Goal: Information Seeking & Learning: Stay updated

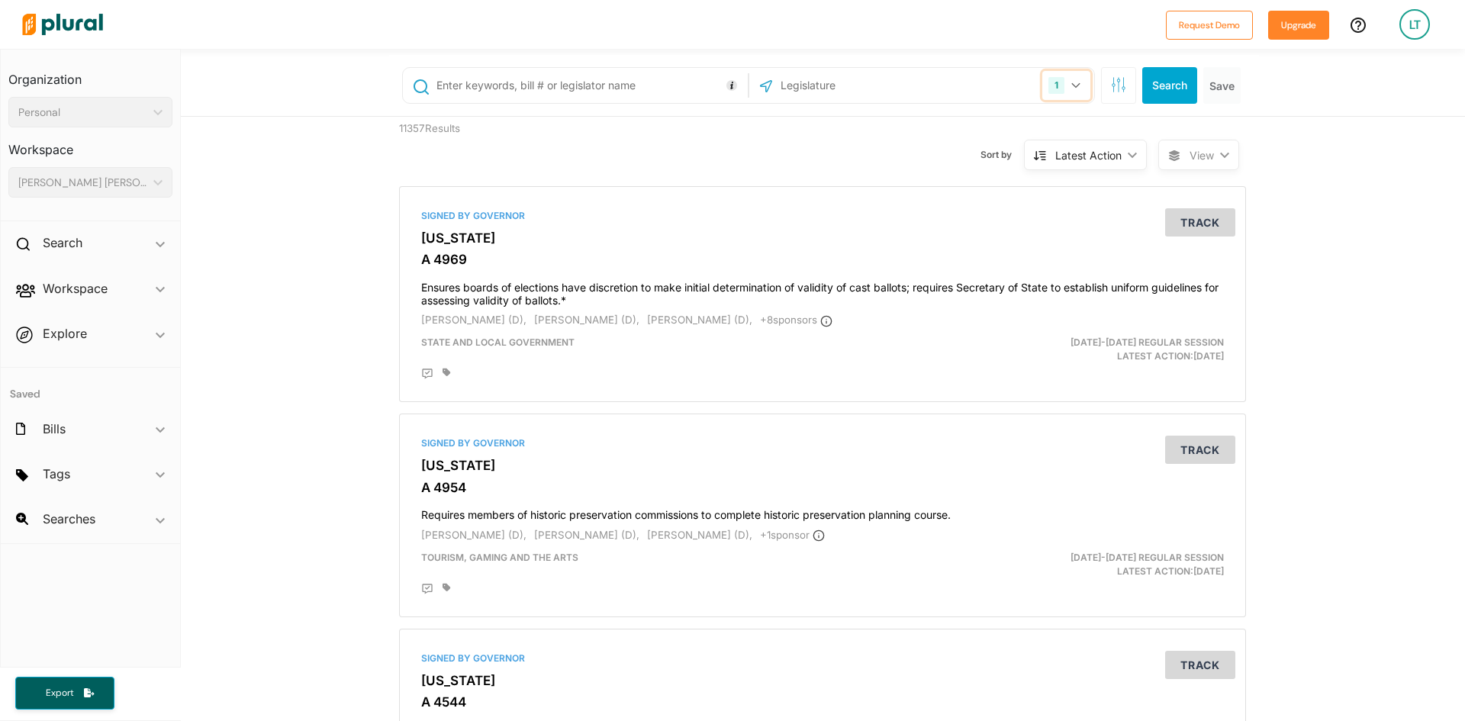
click at [1072, 88] on icon "button" at bounding box center [1076, 85] width 9 height 6
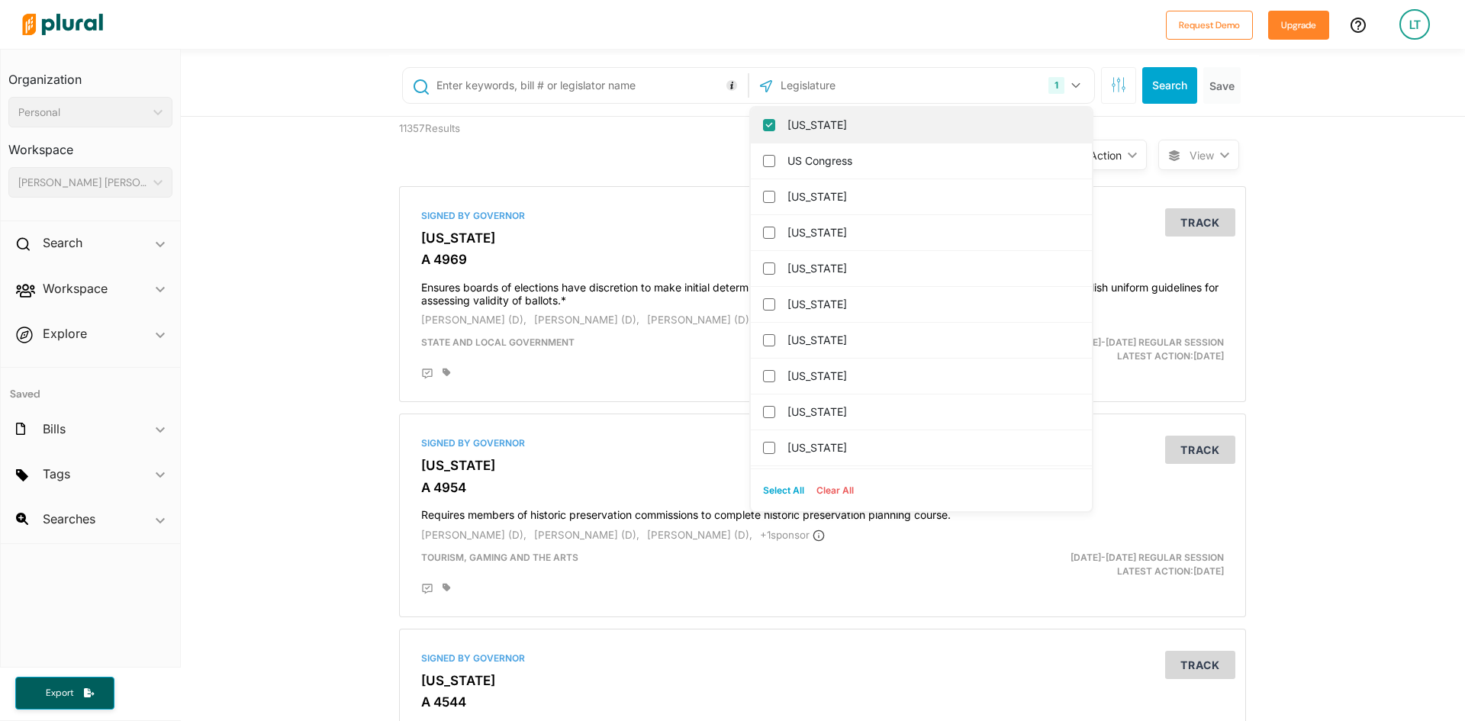
click at [763, 123] on input "[US_STATE]" at bounding box center [769, 125] width 12 height 12
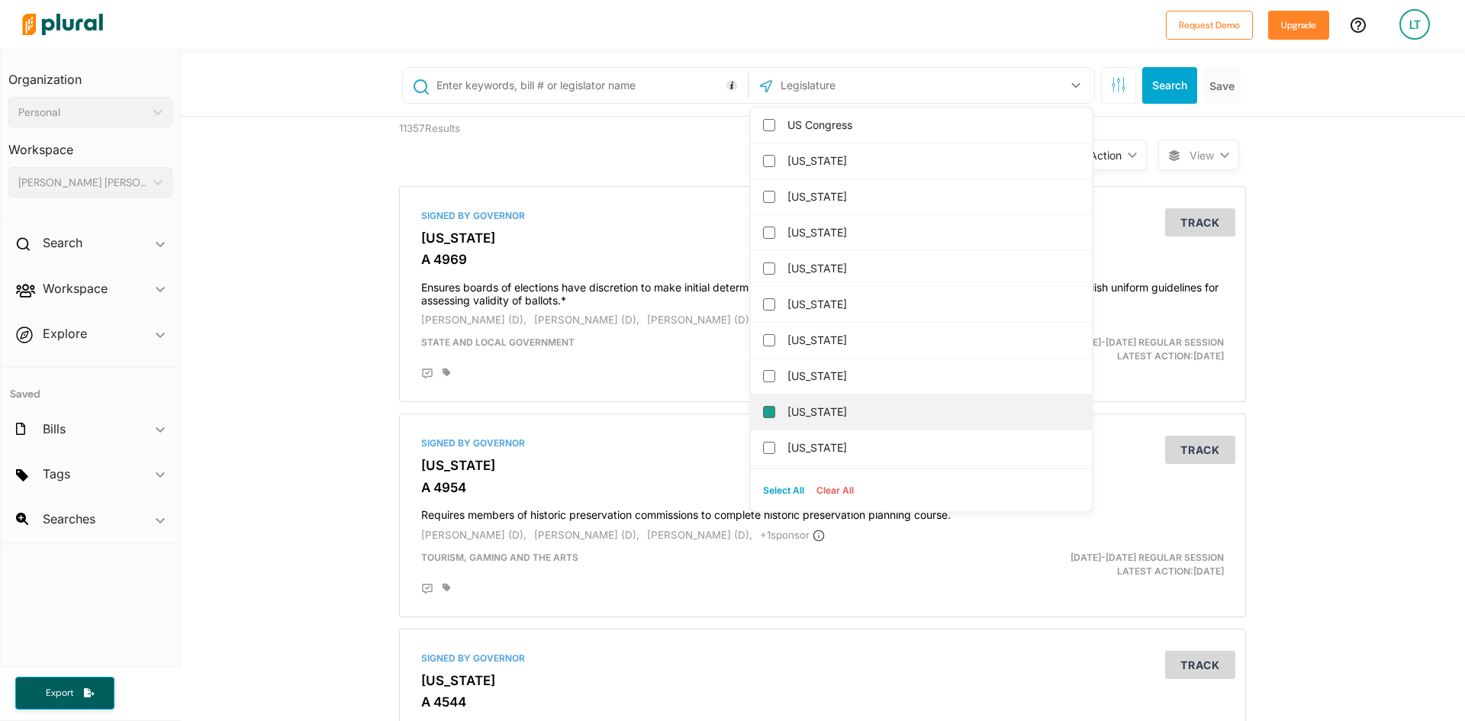
click at [763, 413] on input "[US_STATE]" at bounding box center [769, 412] width 12 height 12
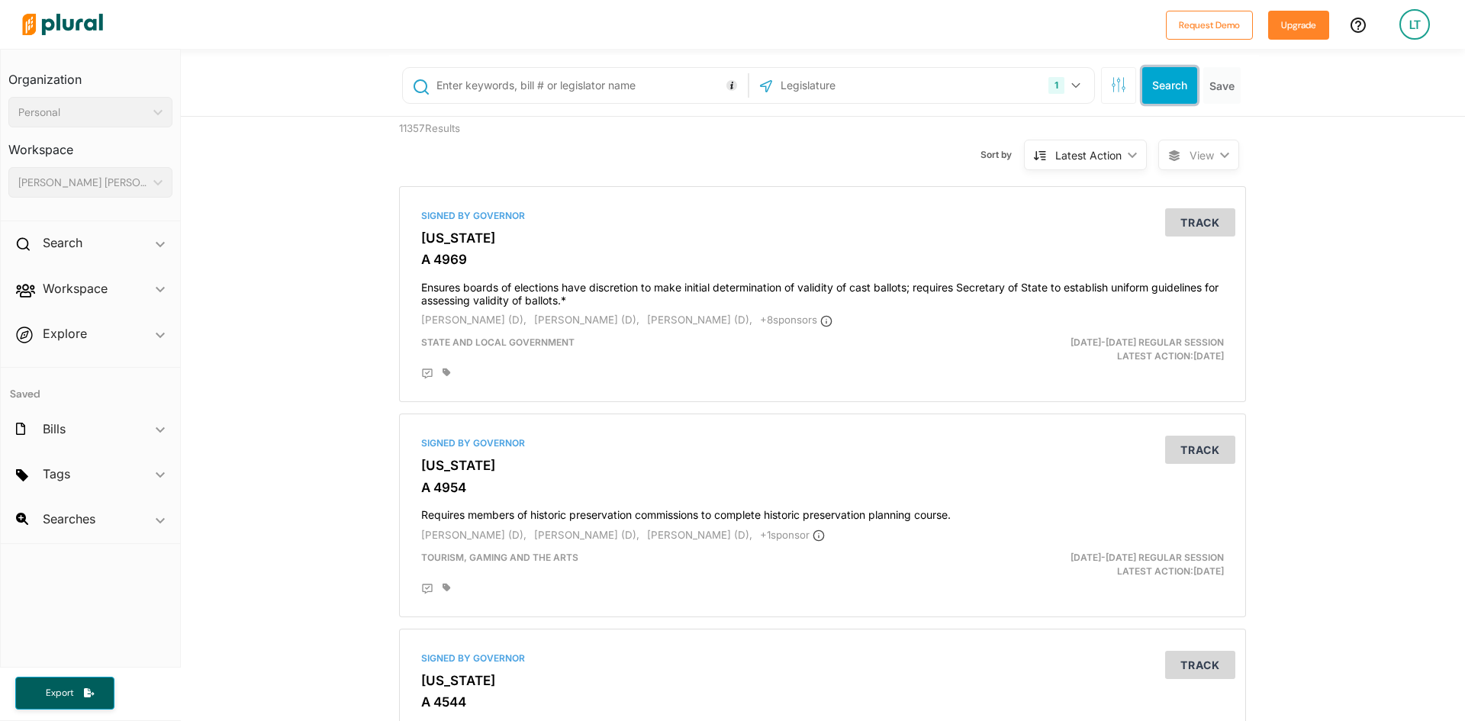
click at [1169, 85] on button "Search" at bounding box center [1170, 85] width 55 height 37
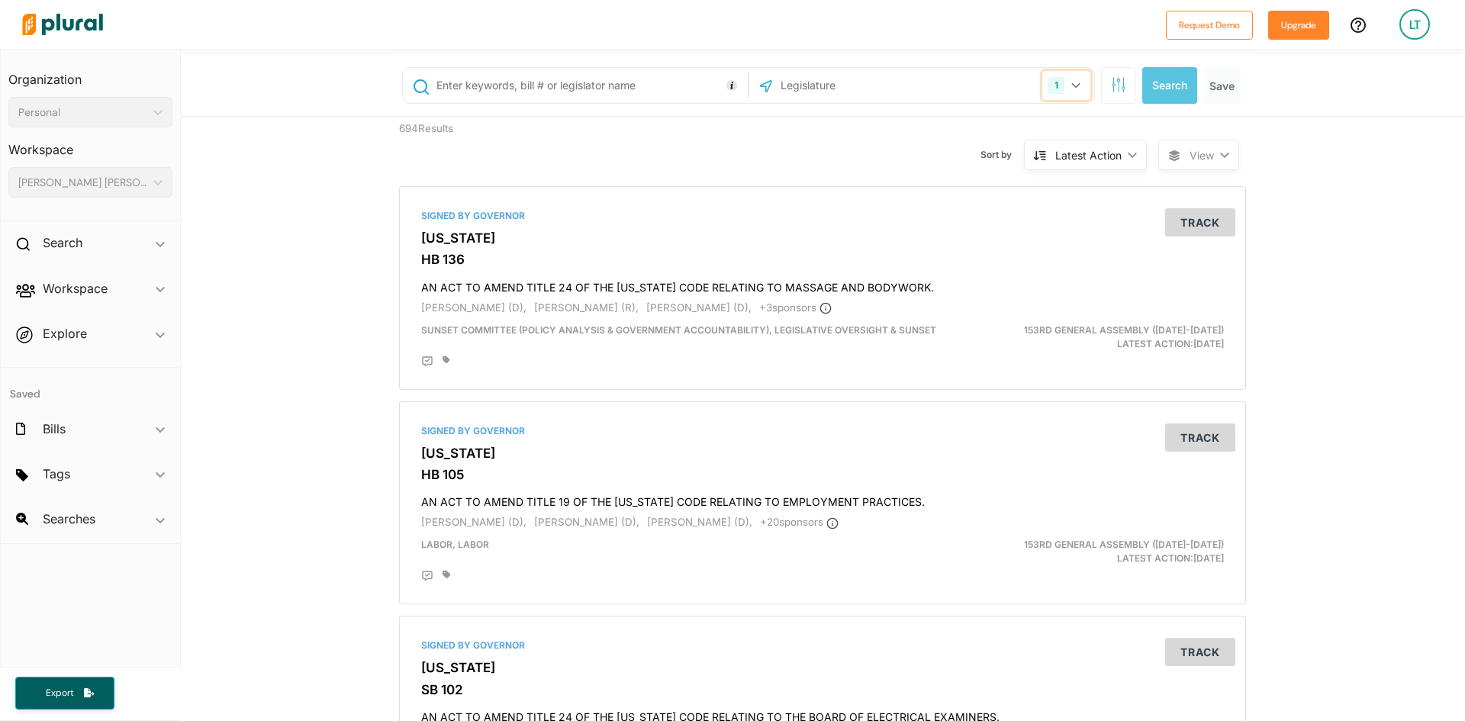
click at [1070, 82] on button "1" at bounding box center [1067, 85] width 48 height 29
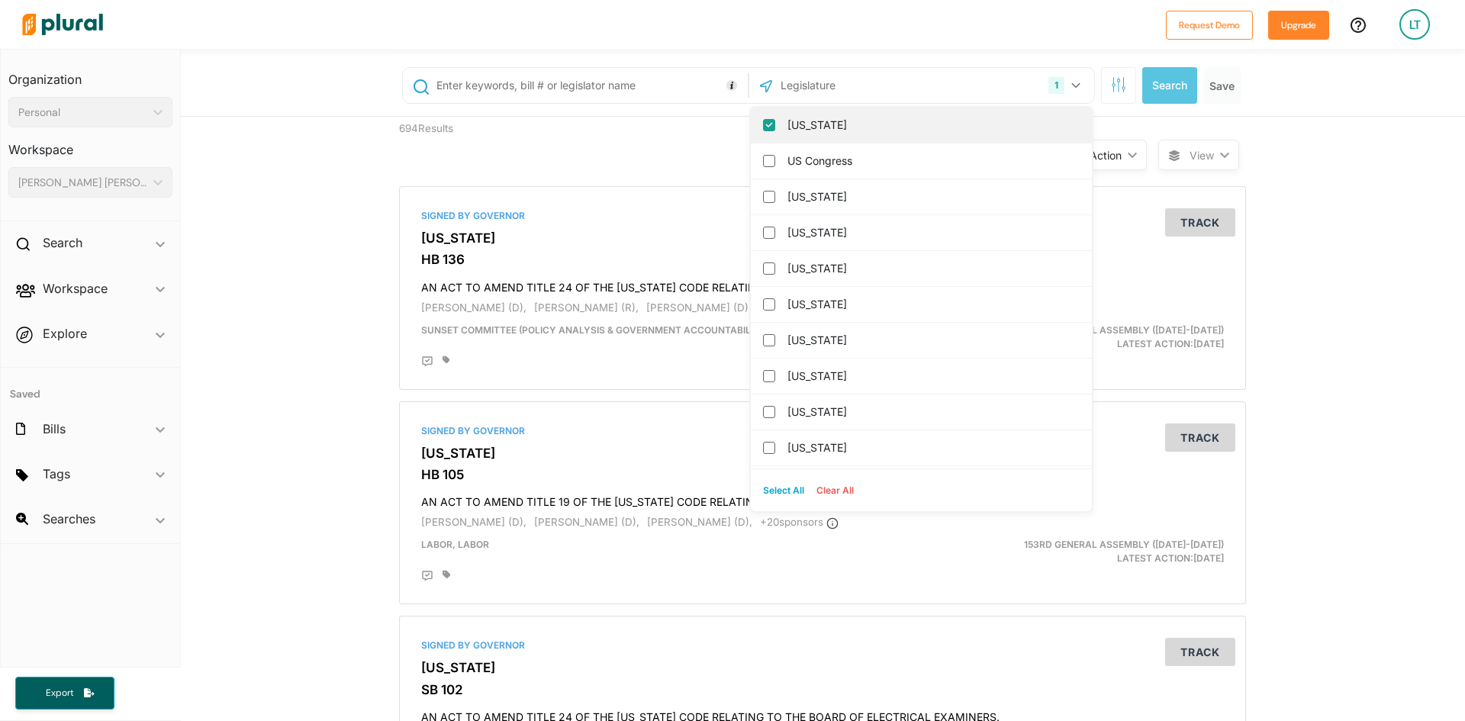
click at [763, 124] on input "[US_STATE]" at bounding box center [769, 125] width 12 height 12
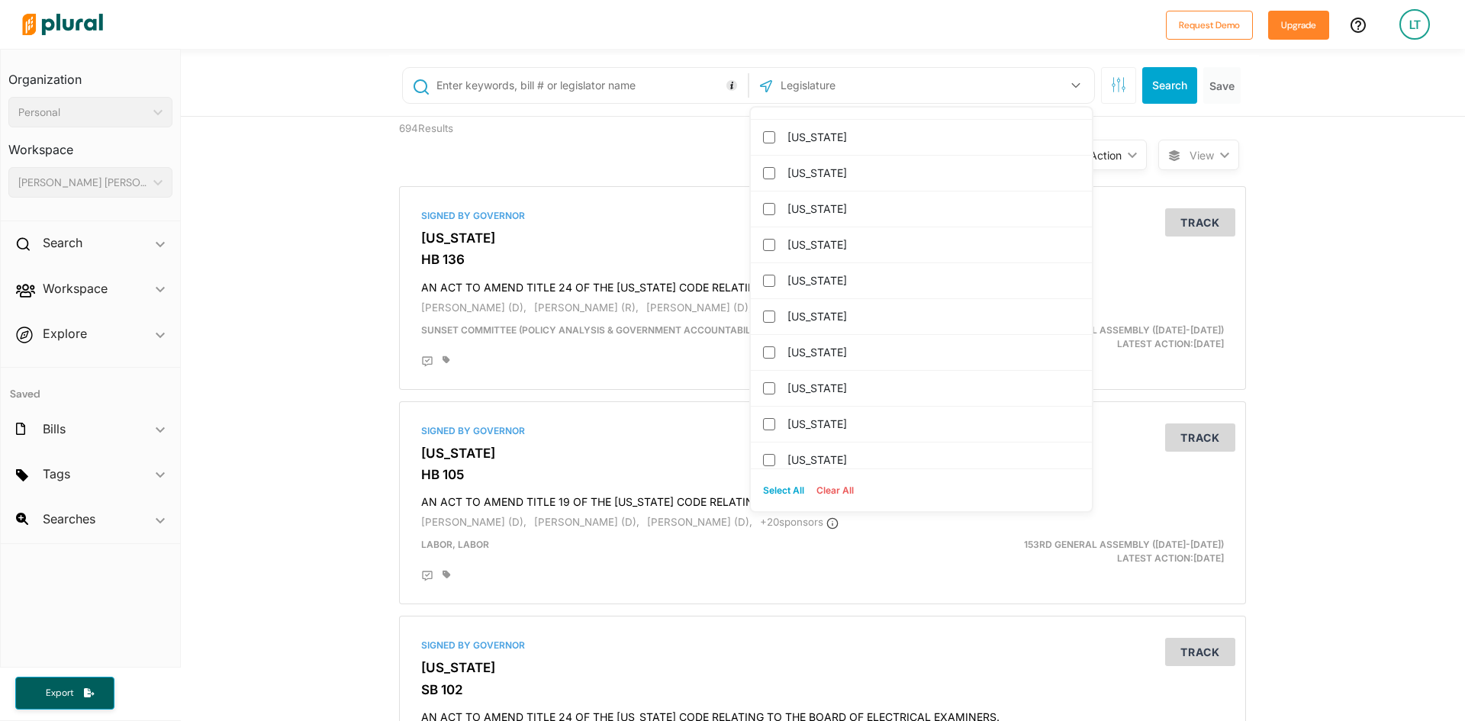
scroll to position [916, 0]
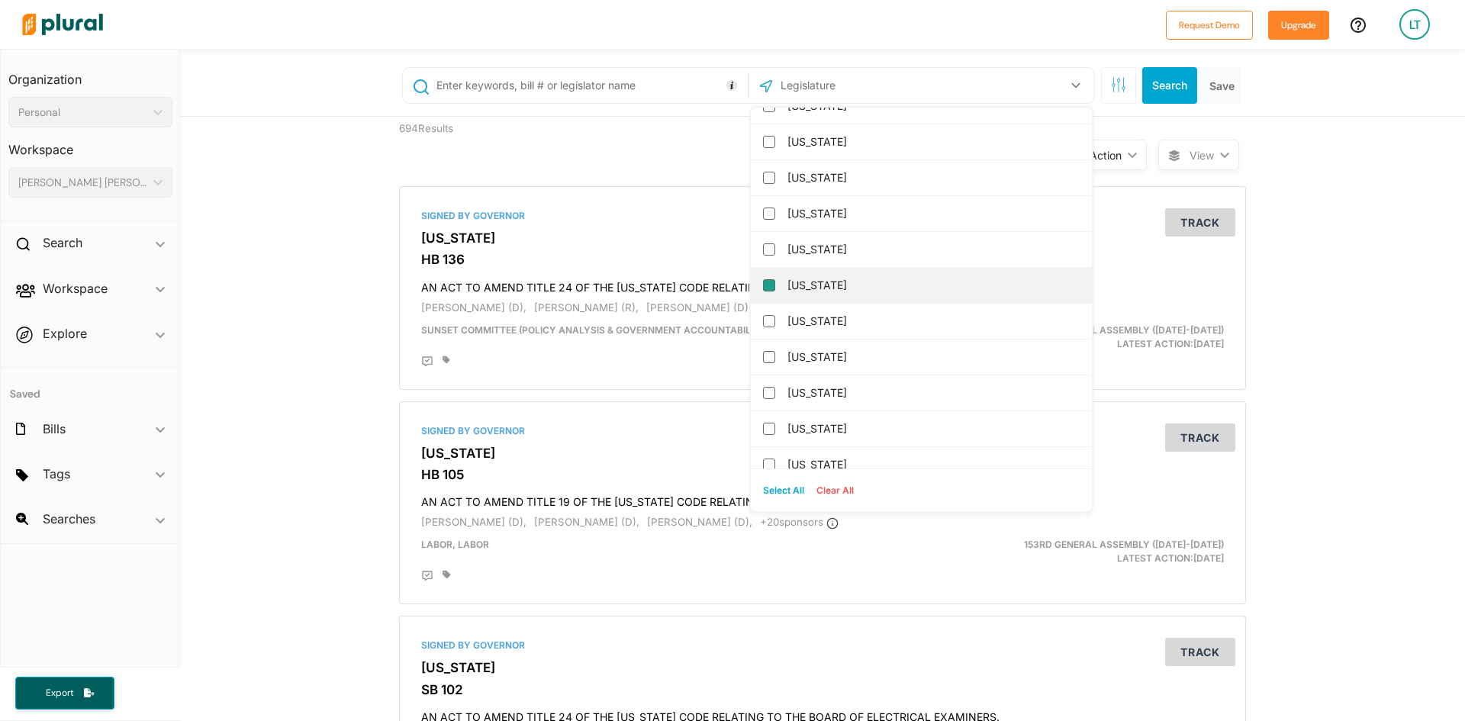
click at [764, 288] on input "[US_STATE]" at bounding box center [769, 285] width 12 height 12
click at [1147, 87] on button "Search" at bounding box center [1170, 85] width 55 height 37
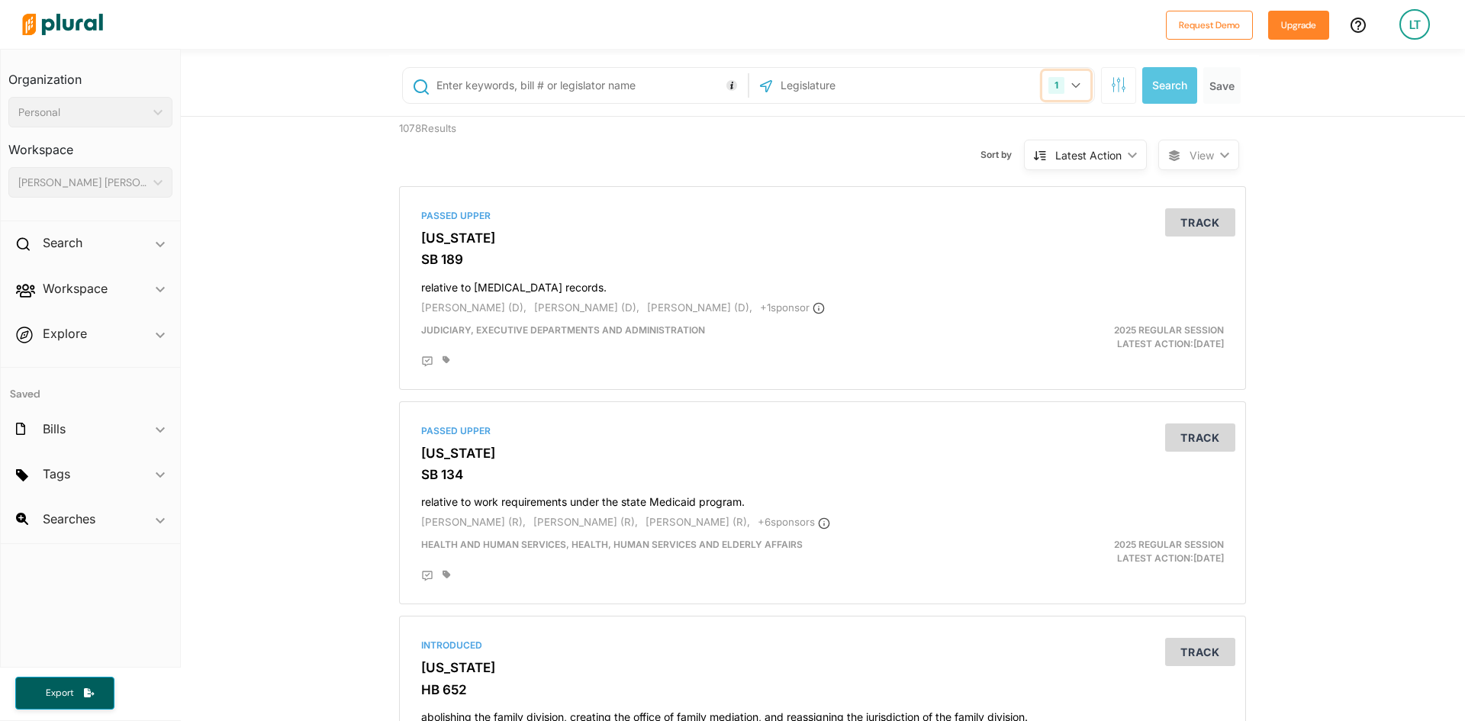
click at [1074, 89] on button "1" at bounding box center [1067, 85] width 48 height 29
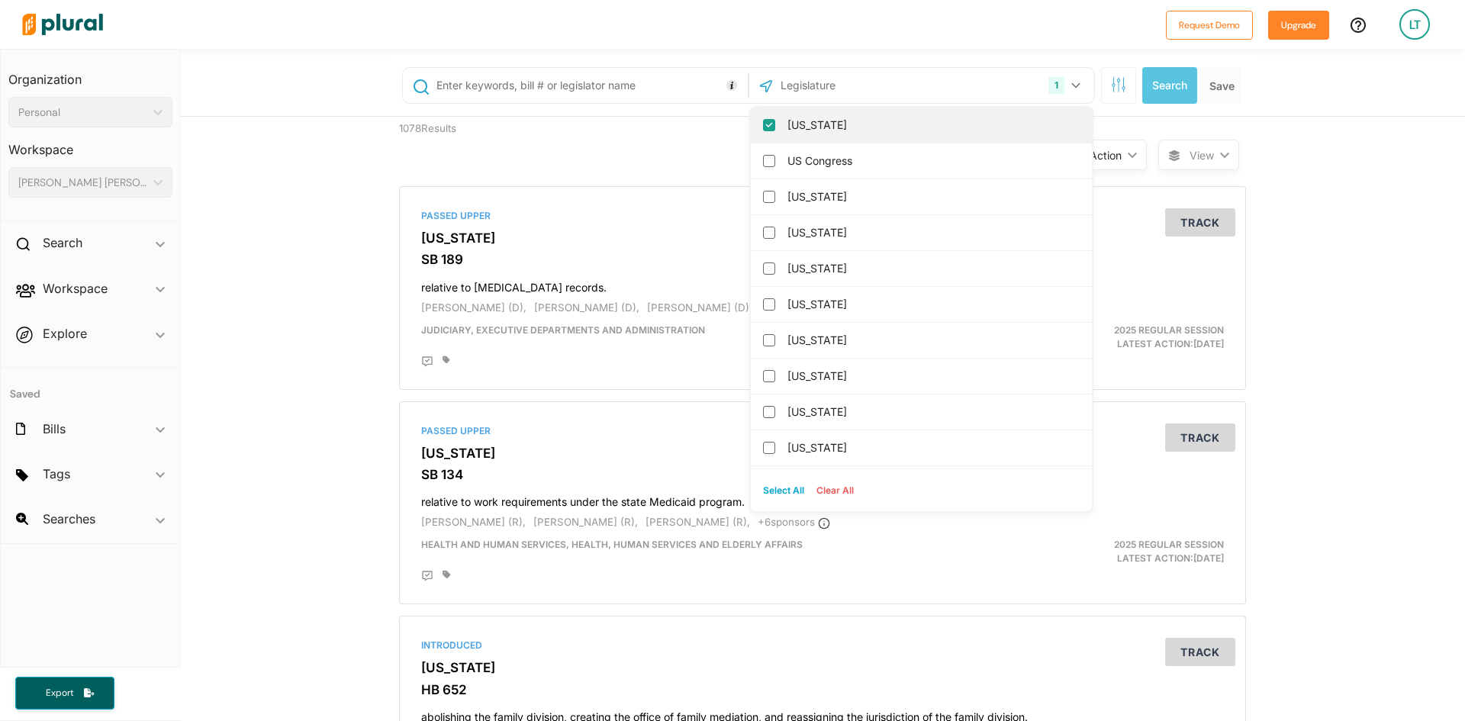
click at [763, 129] on input "[US_STATE]" at bounding box center [769, 125] width 12 height 12
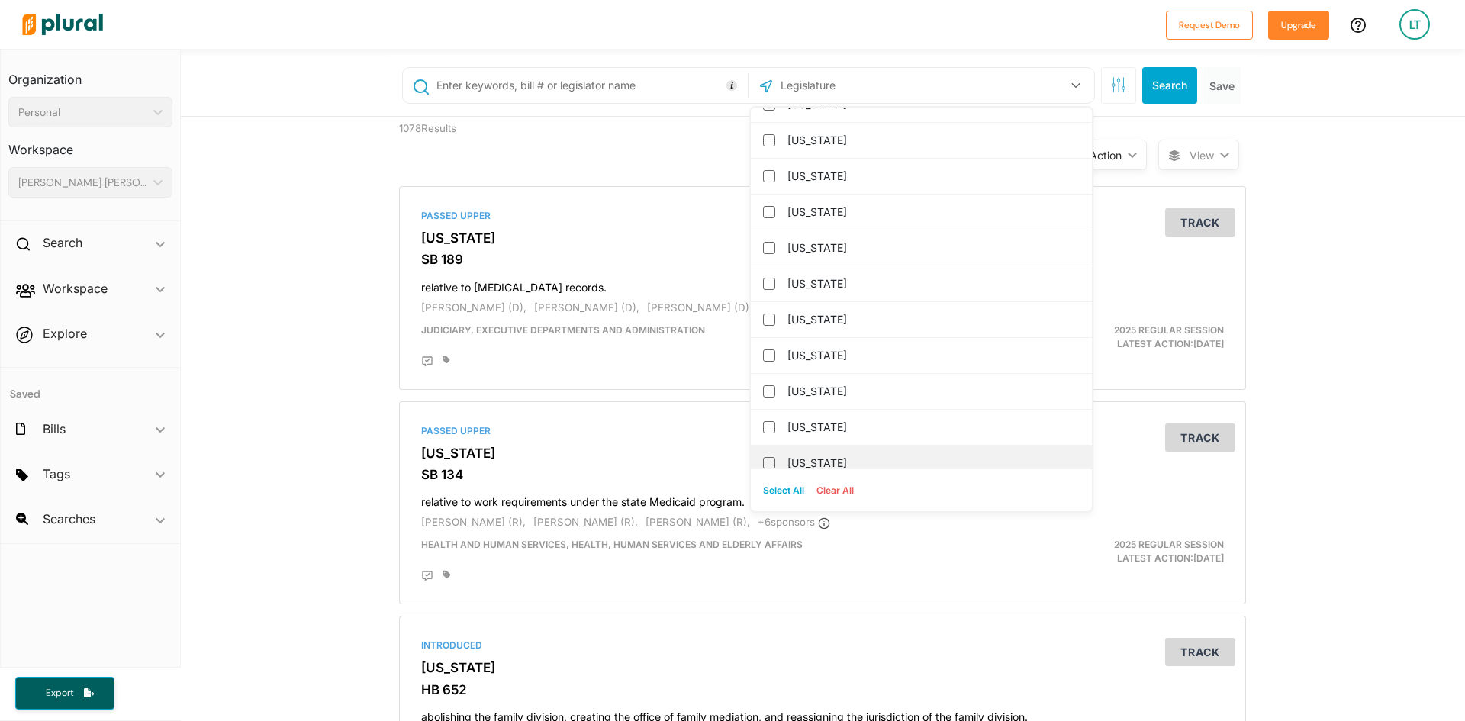
scroll to position [916, 0]
click at [763, 392] on input "[US_STATE]" at bounding box center [769, 393] width 12 height 12
click at [1172, 83] on button "Search" at bounding box center [1170, 85] width 55 height 37
